Goal: Task Accomplishment & Management: Use online tool/utility

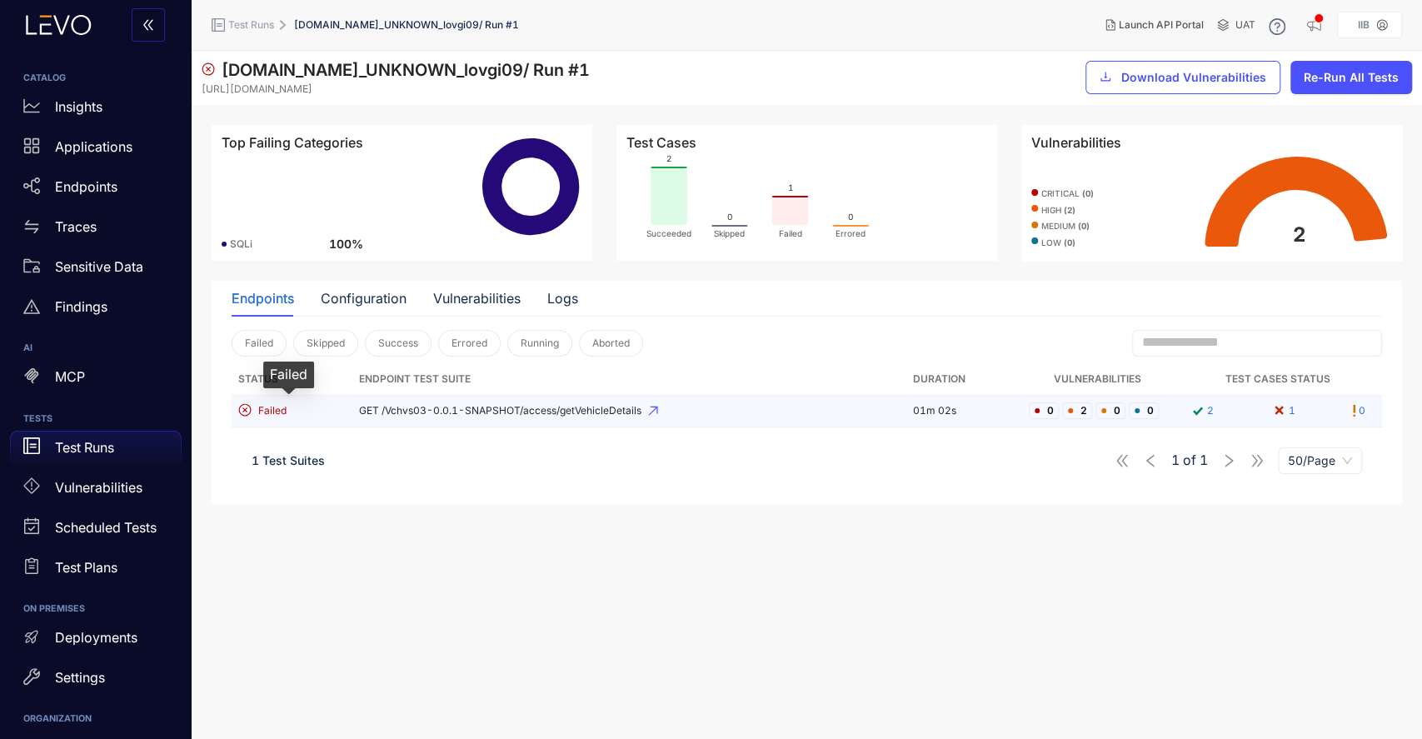
click at [277, 406] on span "Failed" at bounding box center [272, 411] width 28 height 12
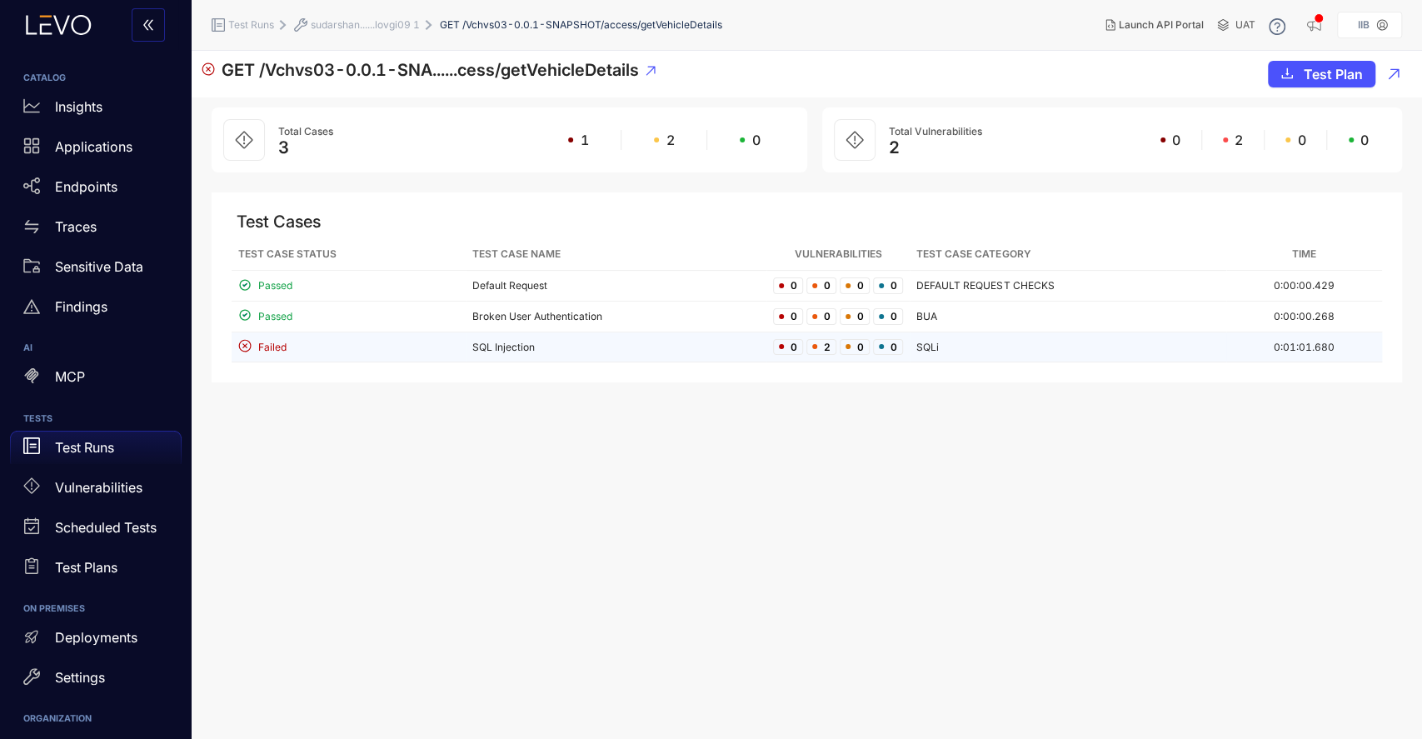
click at [282, 349] on span "Failed" at bounding box center [272, 348] width 28 height 12
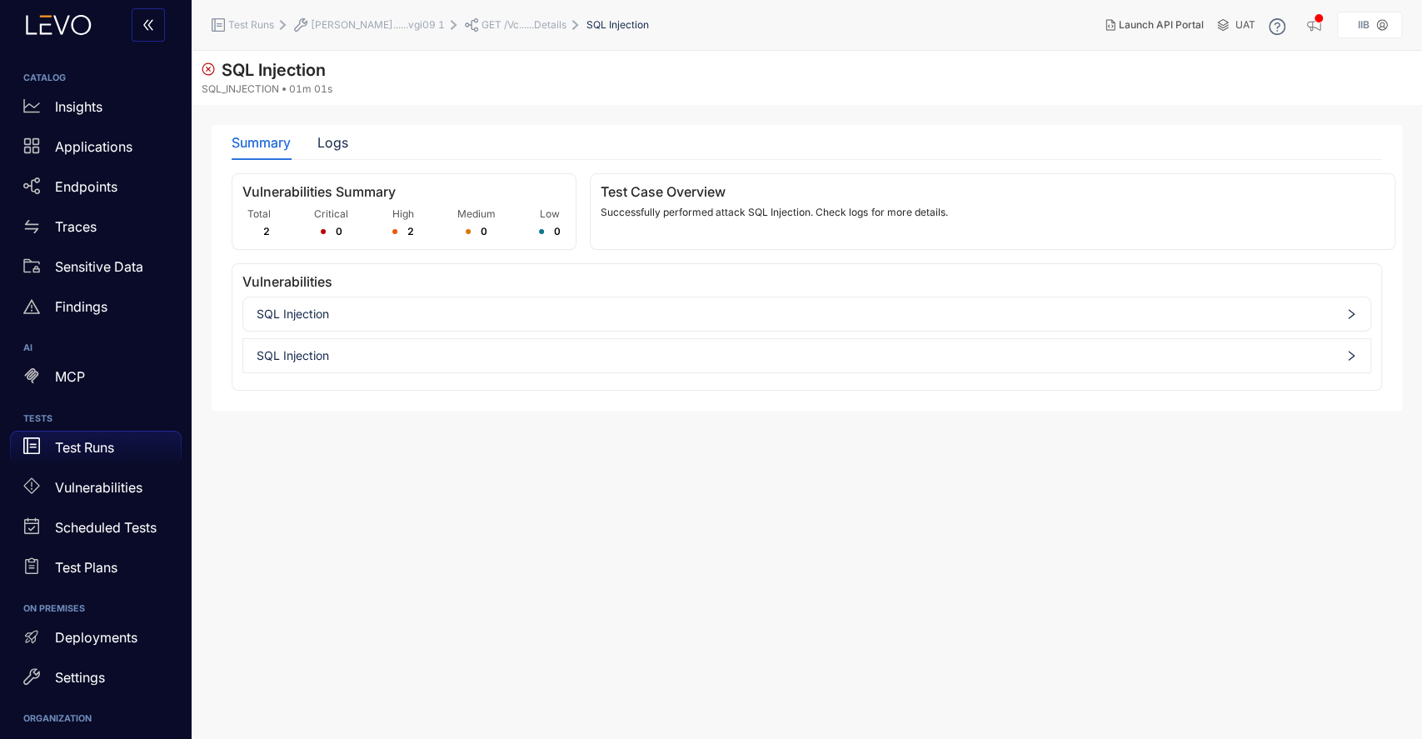
click at [87, 442] on p "Test Runs" at bounding box center [84, 447] width 59 height 15
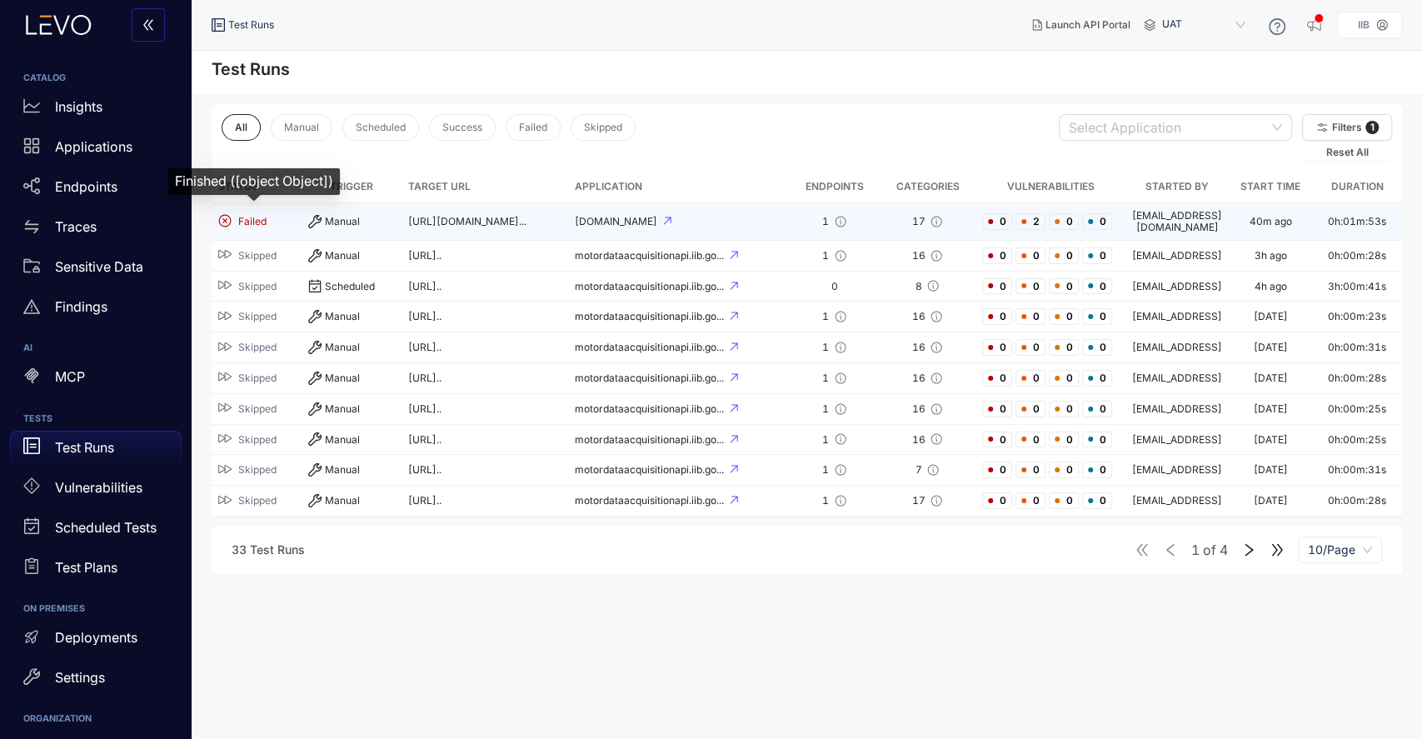
click at [251, 216] on span "Failed" at bounding box center [252, 222] width 28 height 12
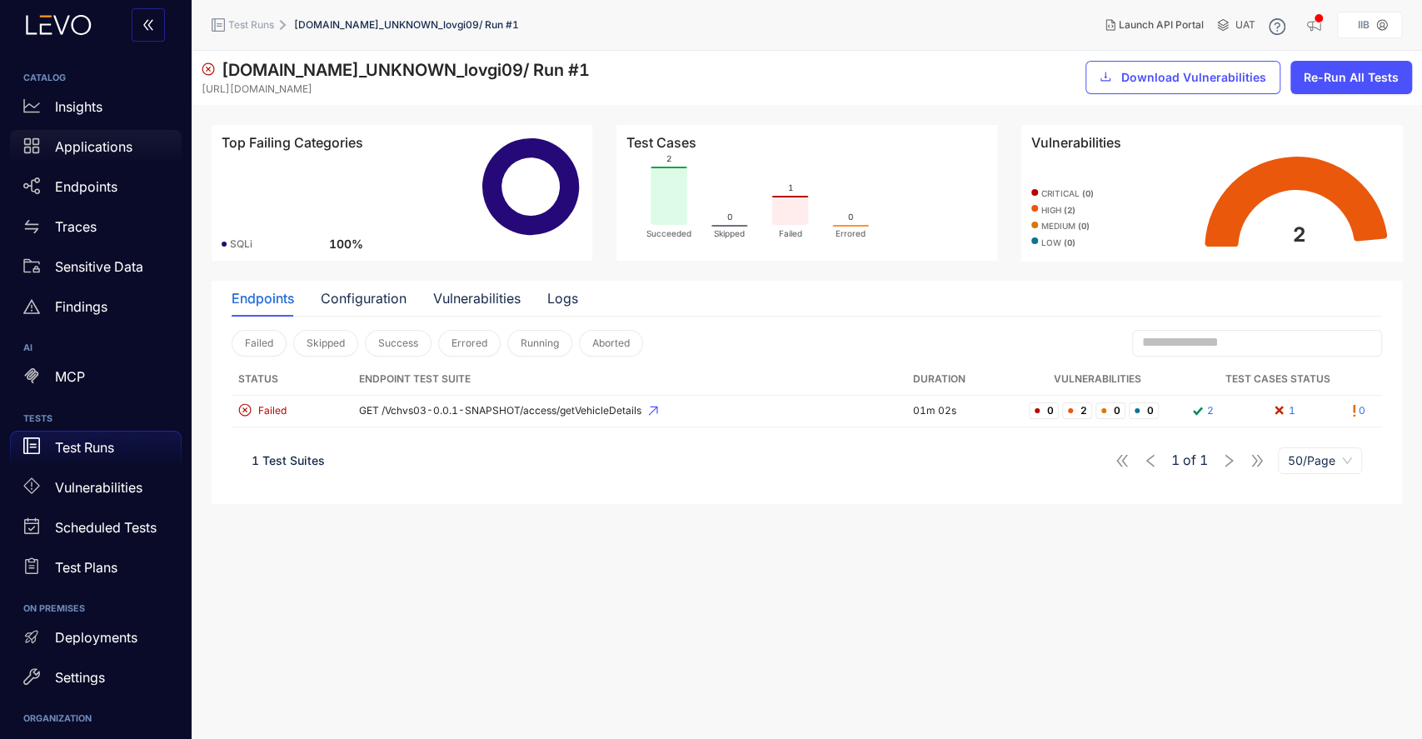
click at [100, 155] on div "Applications" at bounding box center [96, 146] width 172 height 33
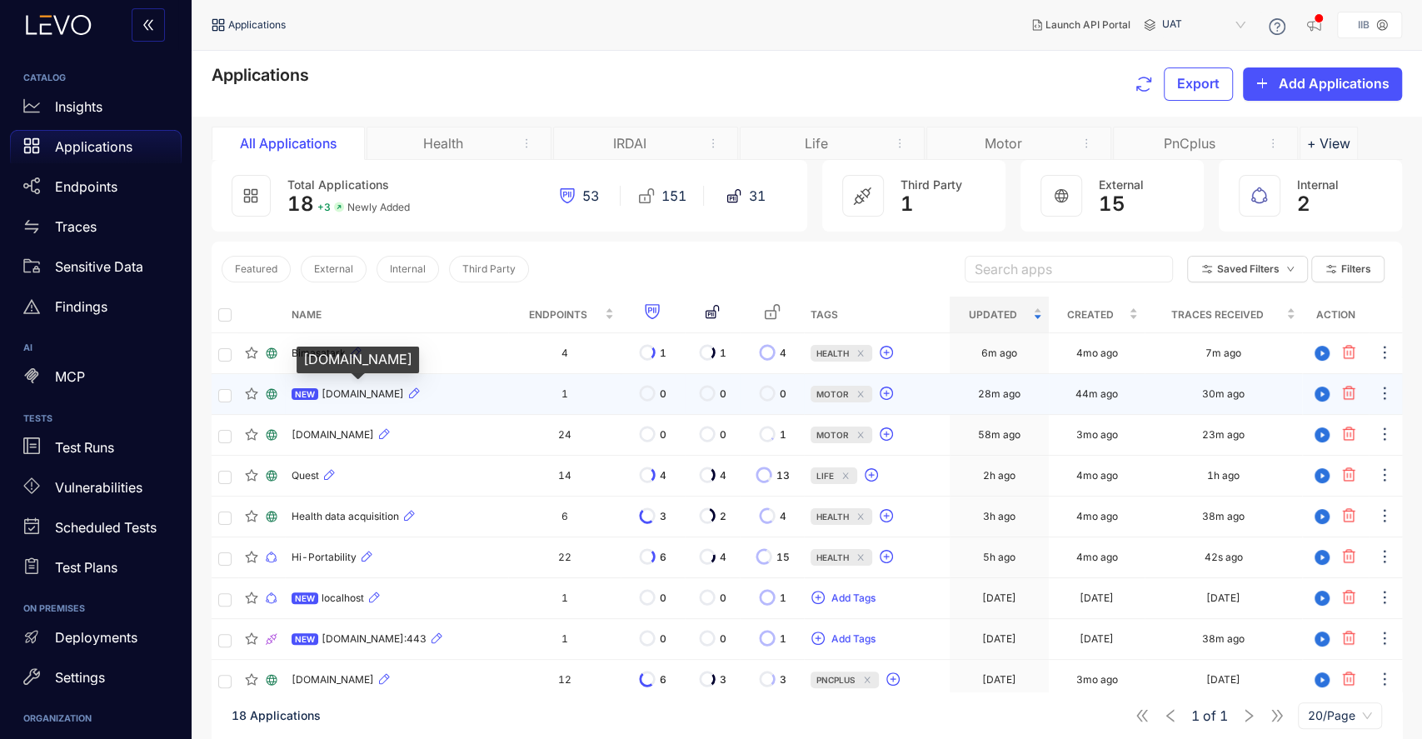
click at [347, 388] on span "[DOMAIN_NAME]" at bounding box center [363, 394] width 82 height 12
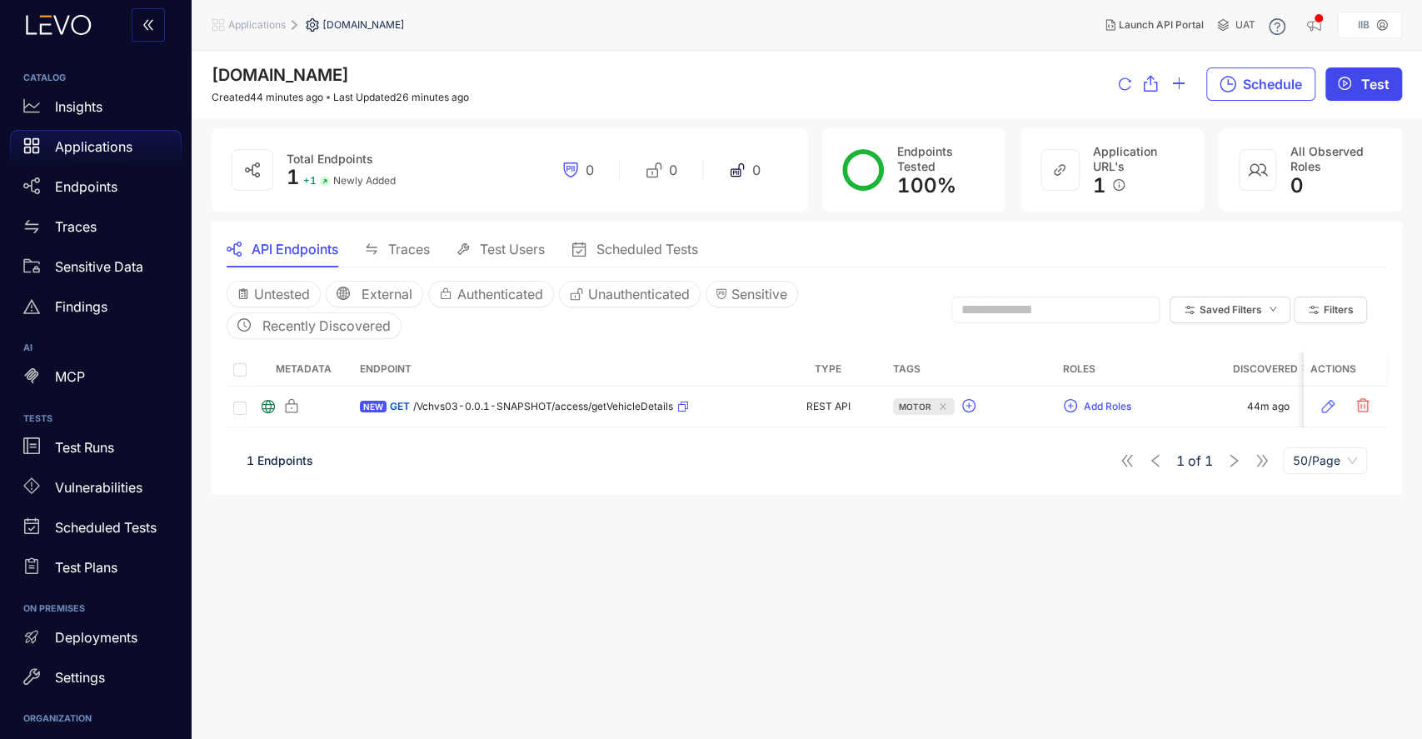
click at [1362, 84] on span "Test" at bounding box center [1376, 84] width 28 height 15
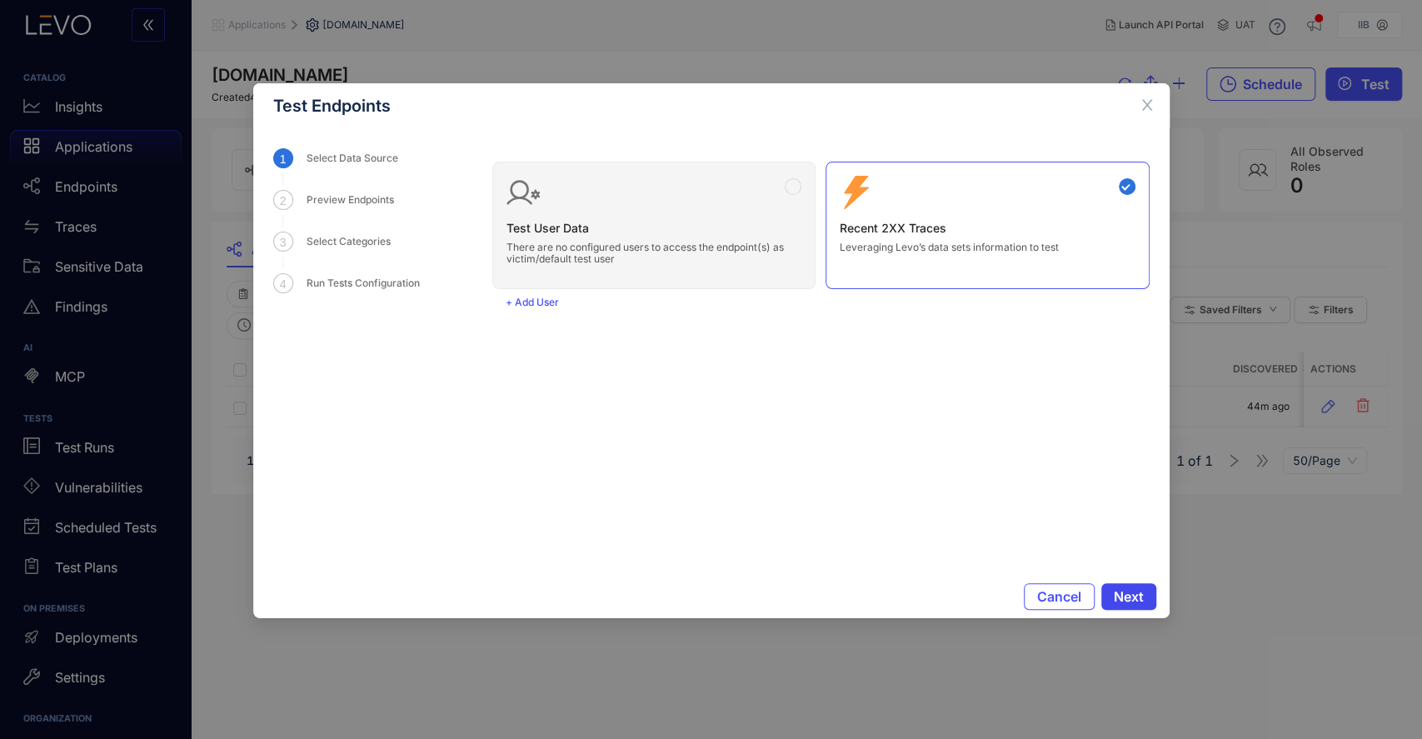
click at [1128, 601] on span "Next" at bounding box center [1129, 596] width 30 height 15
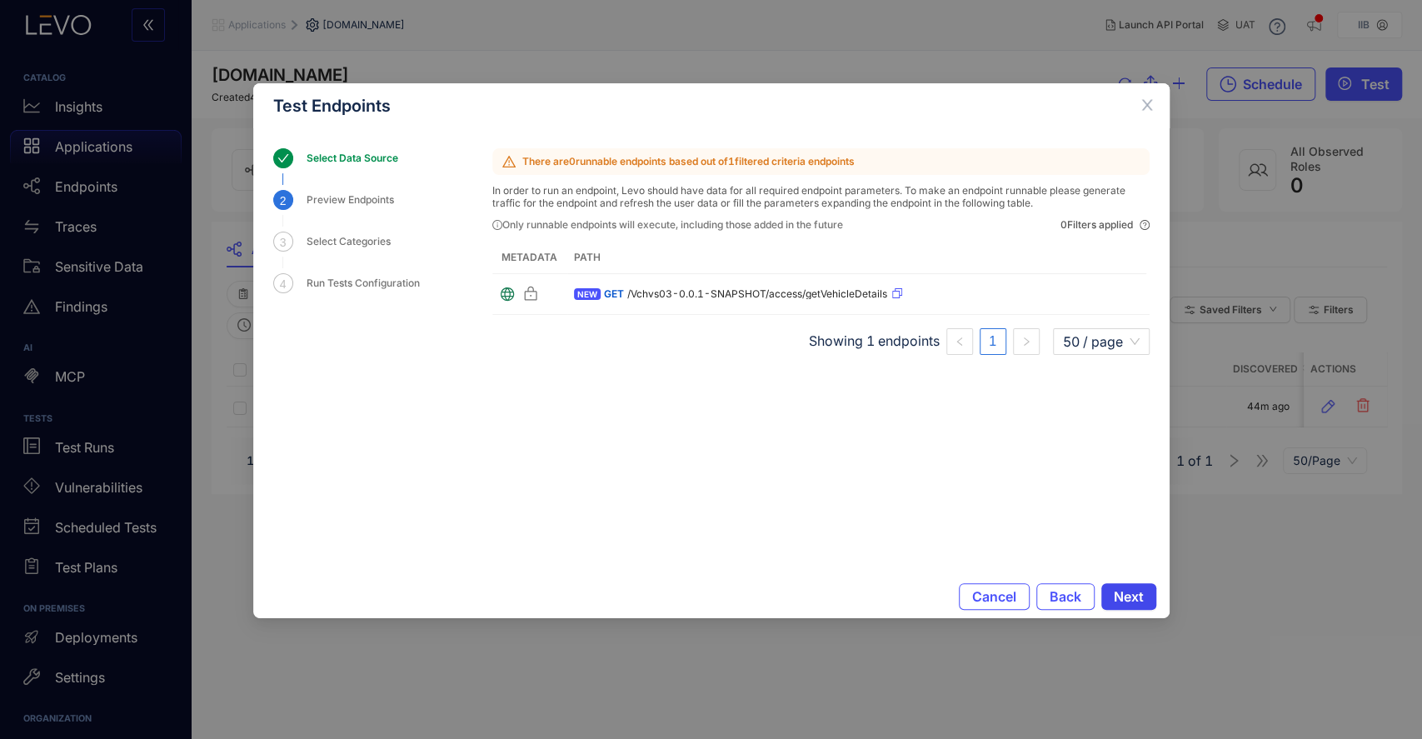
click at [1128, 601] on span "Next" at bounding box center [1129, 596] width 30 height 15
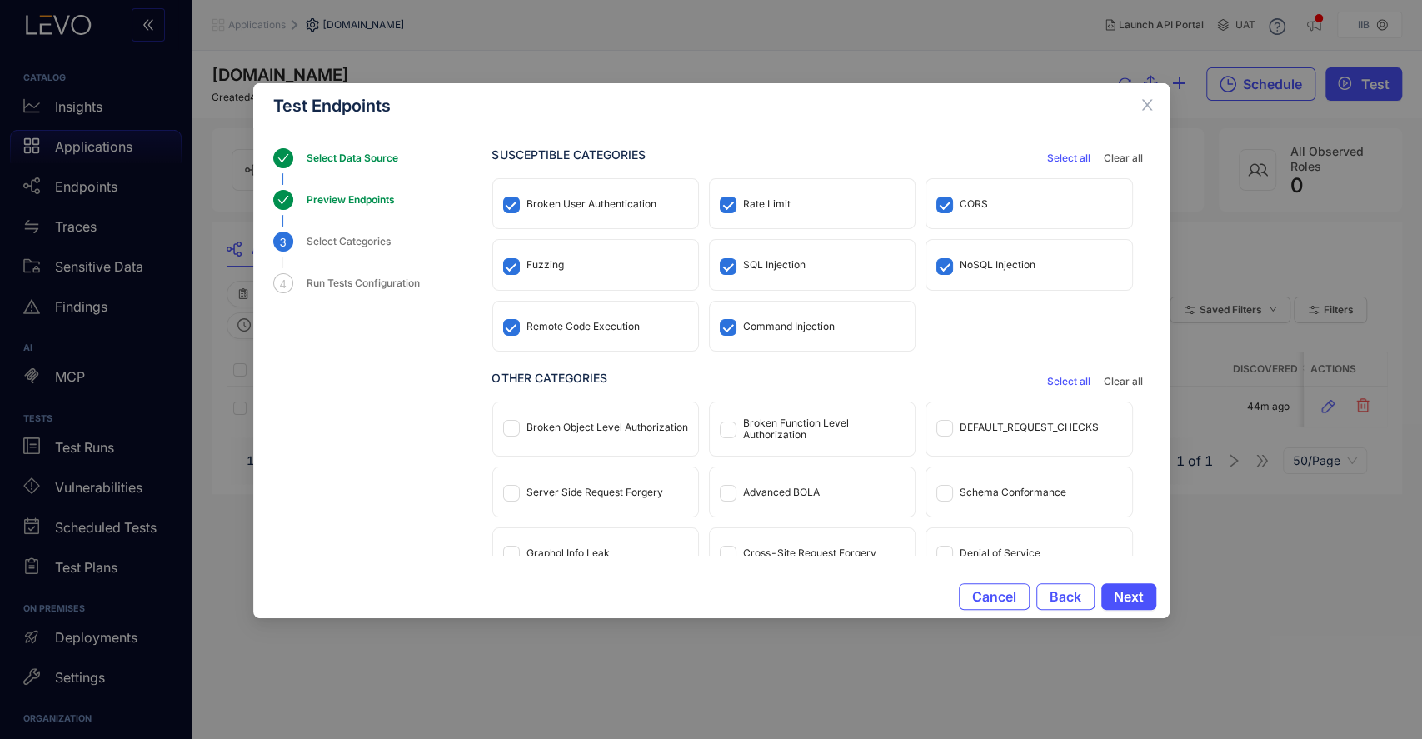
click at [1172, 702] on div "Test Endpoints Select Data Source Preview Endpoints 3 Select Categories 4 Run T…" at bounding box center [711, 369] width 1422 height 739
